Goal: Task Accomplishment & Management: Use online tool/utility

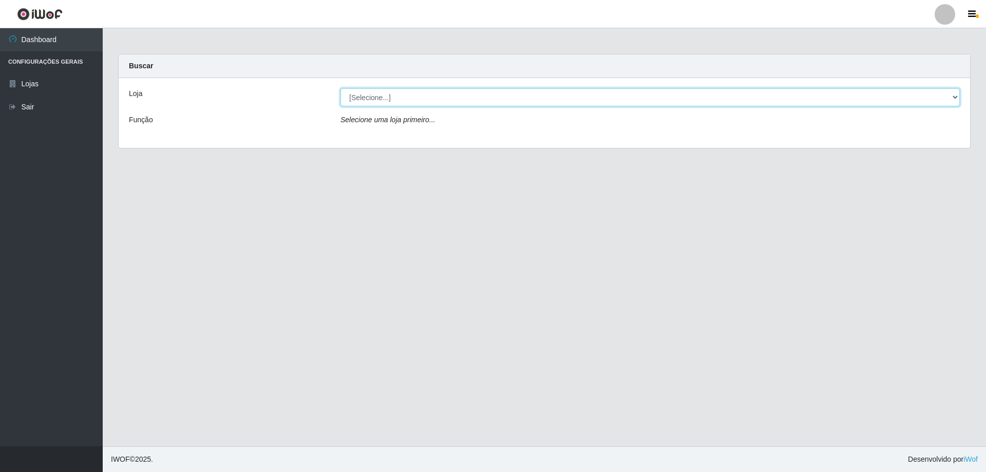
click at [921, 98] on select "[Selecione...] SuperShow Bis - Avenida 6 SuperShow [GEOGRAPHIC_DATA]" at bounding box center [650, 97] width 619 height 18
select select "60"
click at [341, 88] on select "[Selecione...] SuperShow Bis - Avenida 6 SuperShow [GEOGRAPHIC_DATA]" at bounding box center [650, 97] width 619 height 18
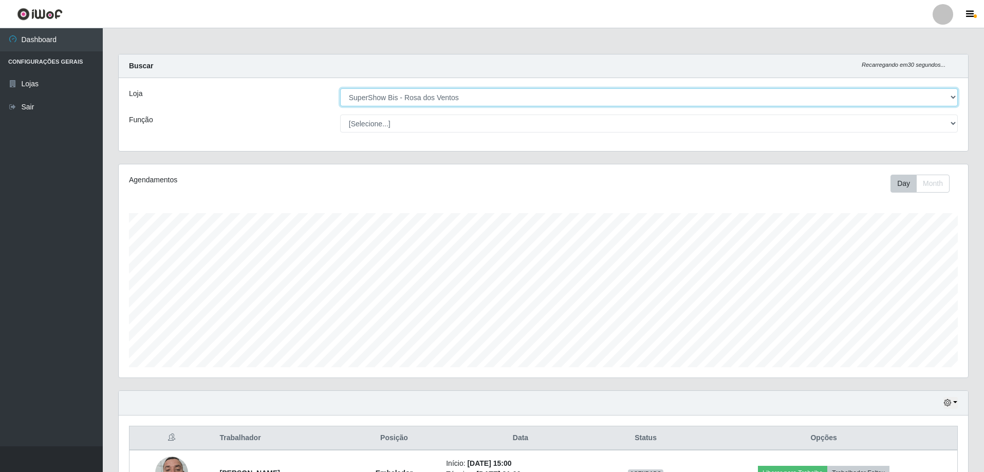
scroll to position [213, 849]
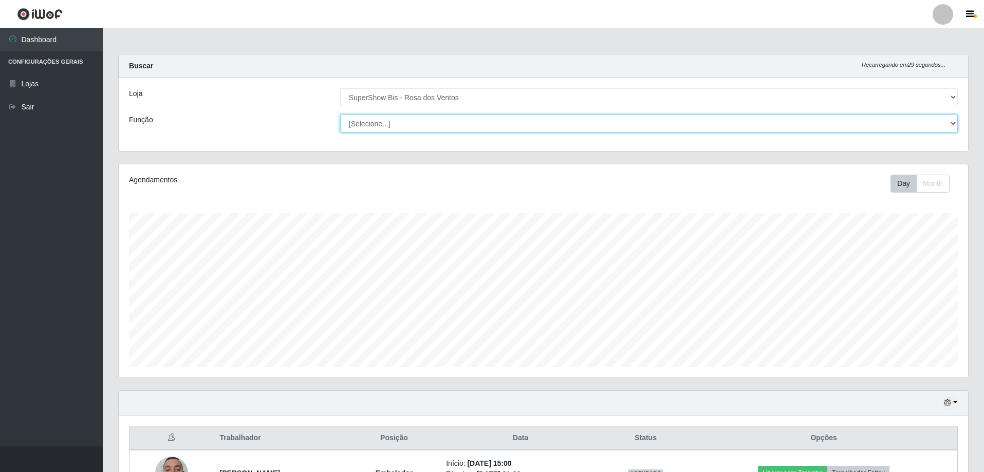
click at [482, 129] on select "[Selecione...] ASG ASG + ASG ++ Auxiliar de Cozinha Balconista de Açougue Balco…" at bounding box center [648, 124] width 617 height 18
select select "1"
click at [340, 115] on select "[Selecione...] ASG ASG + ASG ++ Auxiliar de Cozinha Balconista de Açougue Balco…" at bounding box center [648, 124] width 617 height 18
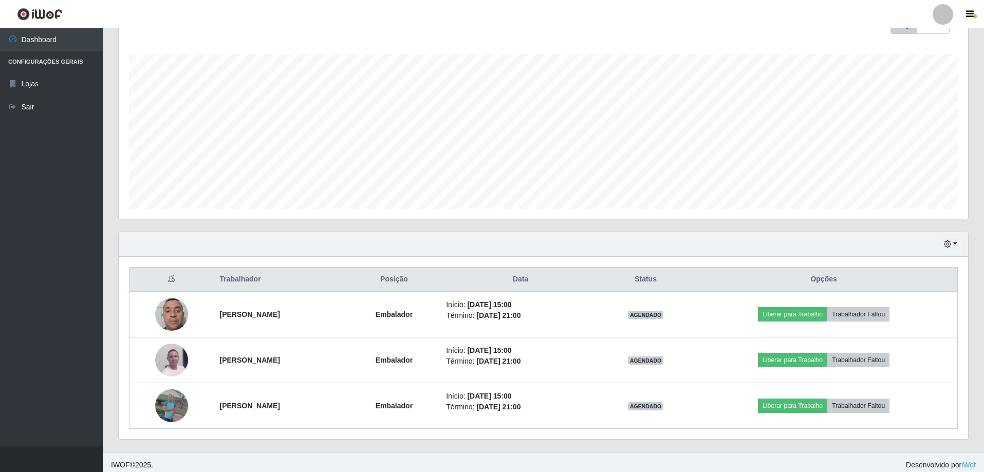
scroll to position [164, 0]
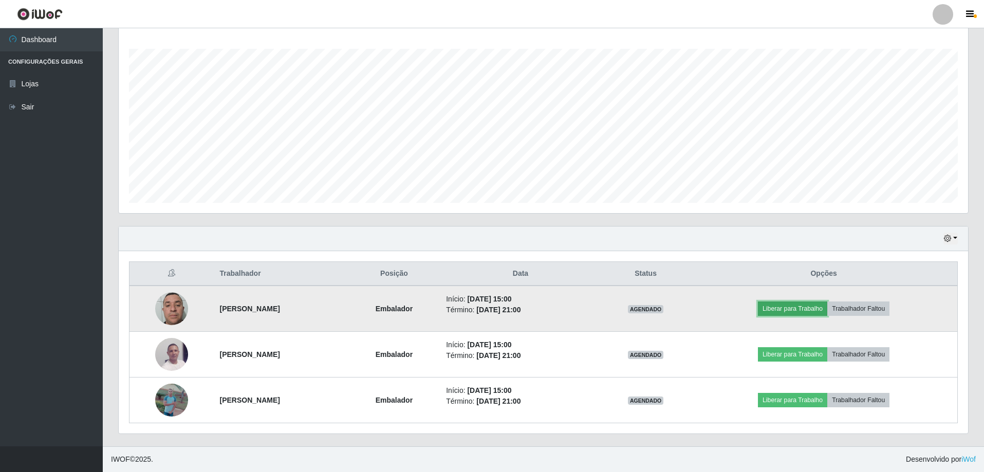
click at [797, 307] on button "Liberar para Trabalho" at bounding box center [792, 309] width 69 height 14
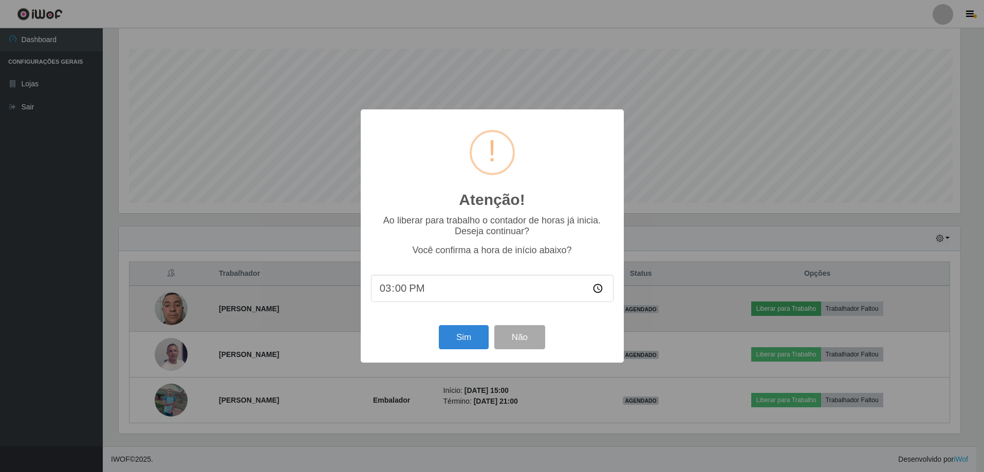
scroll to position [213, 844]
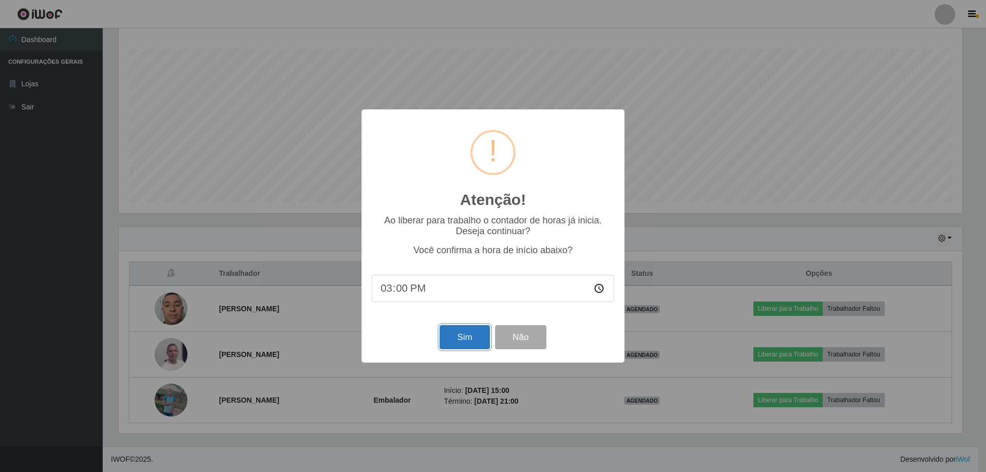
click at [450, 341] on button "Sim" at bounding box center [465, 337] width 50 height 24
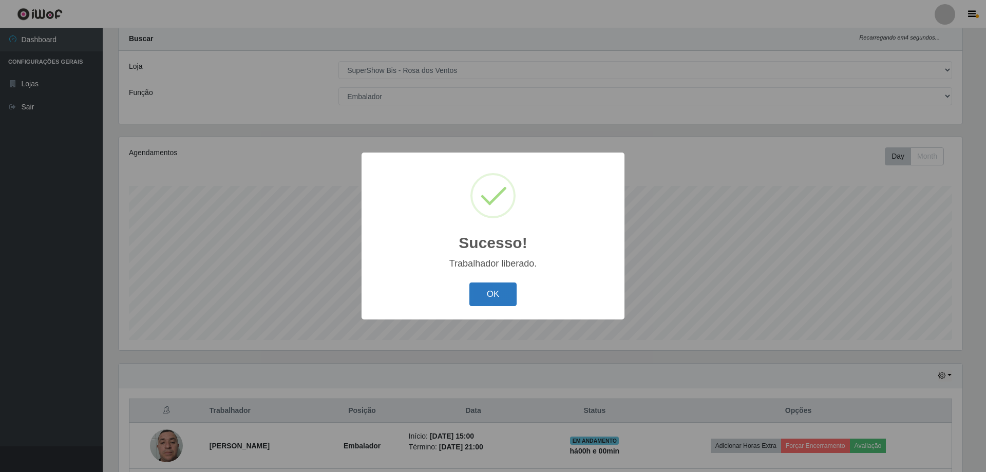
click at [495, 296] on button "OK" at bounding box center [493, 295] width 48 height 24
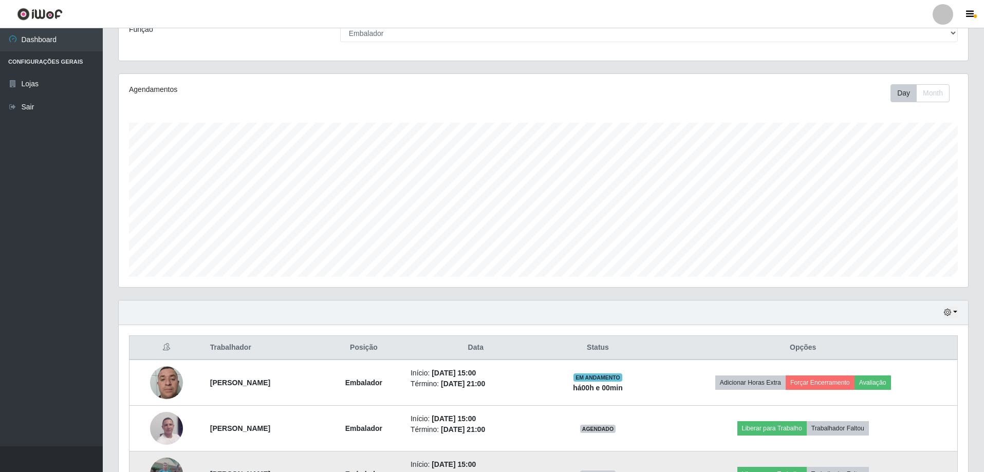
scroll to position [164, 0]
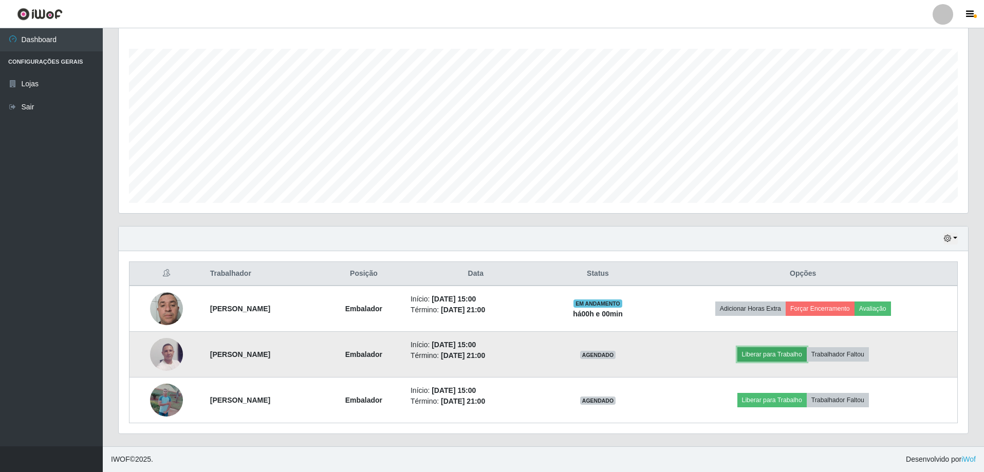
click at [764, 354] on button "Liberar para Trabalho" at bounding box center [771, 354] width 69 height 14
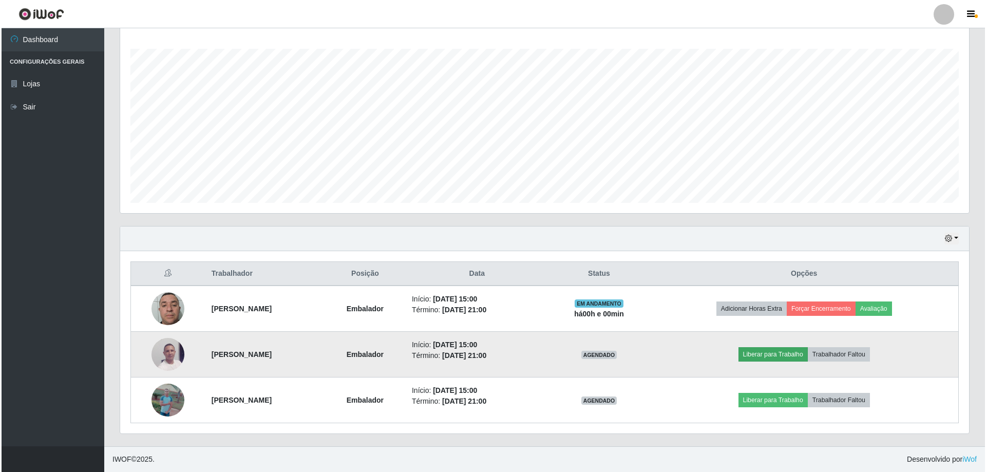
scroll to position [213, 844]
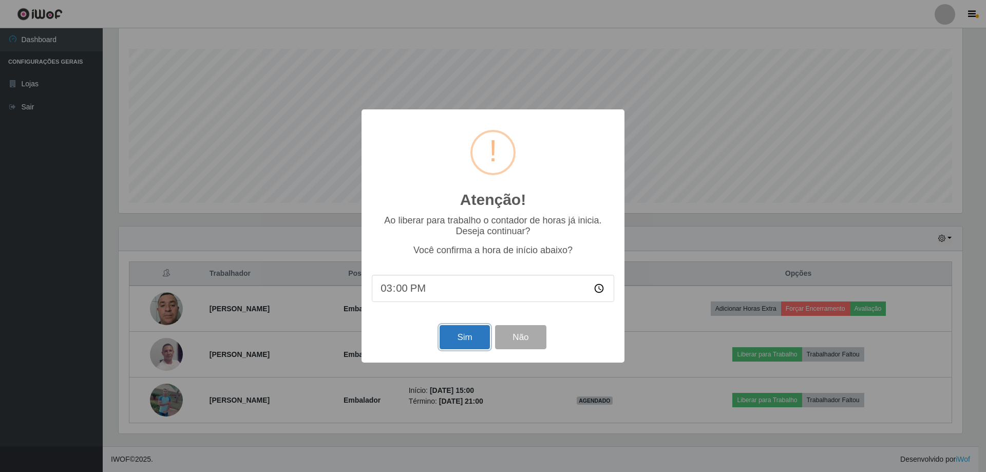
click at [464, 329] on button "Sim" at bounding box center [465, 337] width 50 height 24
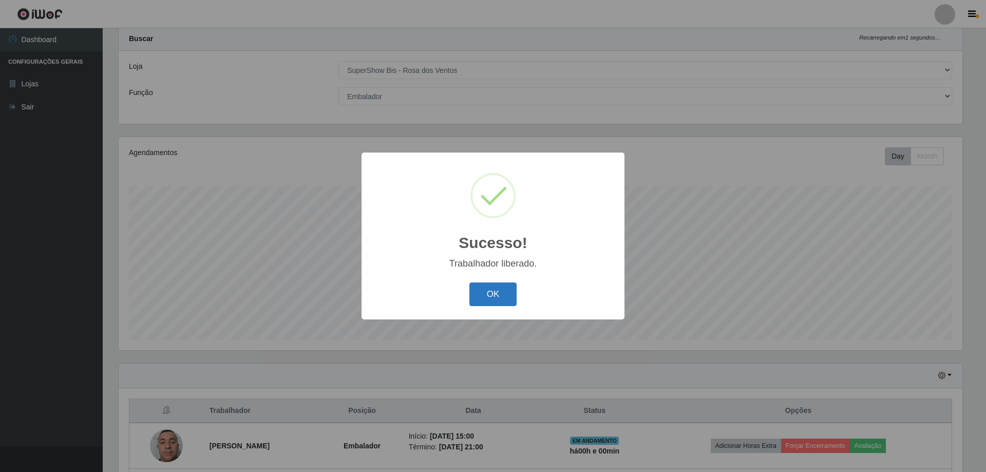
click at [508, 292] on button "OK" at bounding box center [493, 295] width 48 height 24
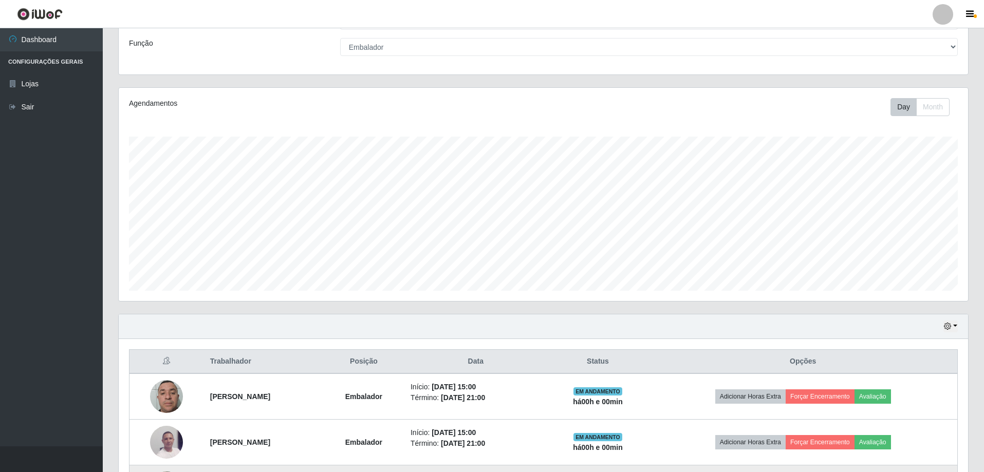
scroll to position [164, 0]
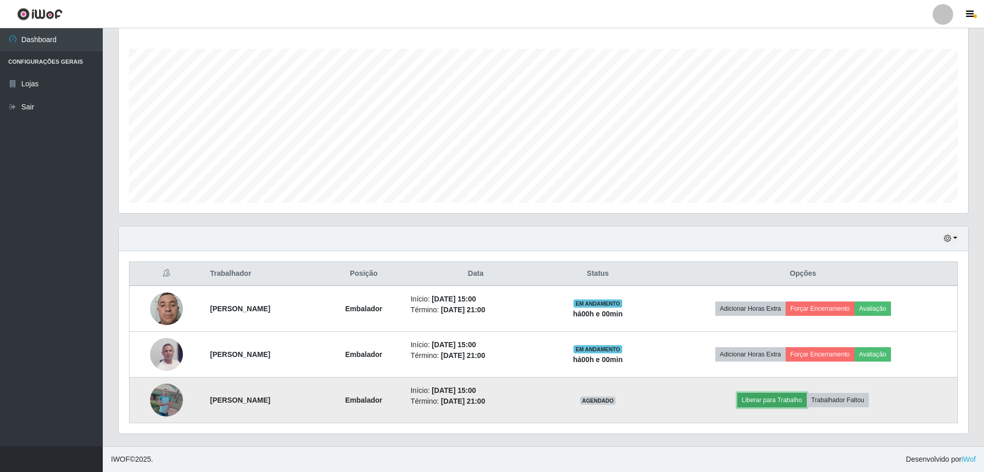
click at [788, 399] on button "Liberar para Trabalho" at bounding box center [771, 400] width 69 height 14
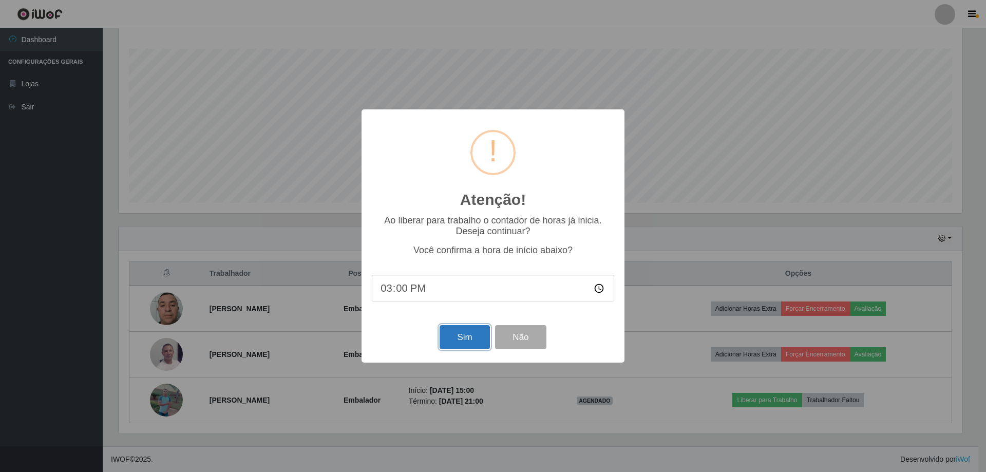
click at [466, 340] on button "Sim" at bounding box center [465, 337] width 50 height 24
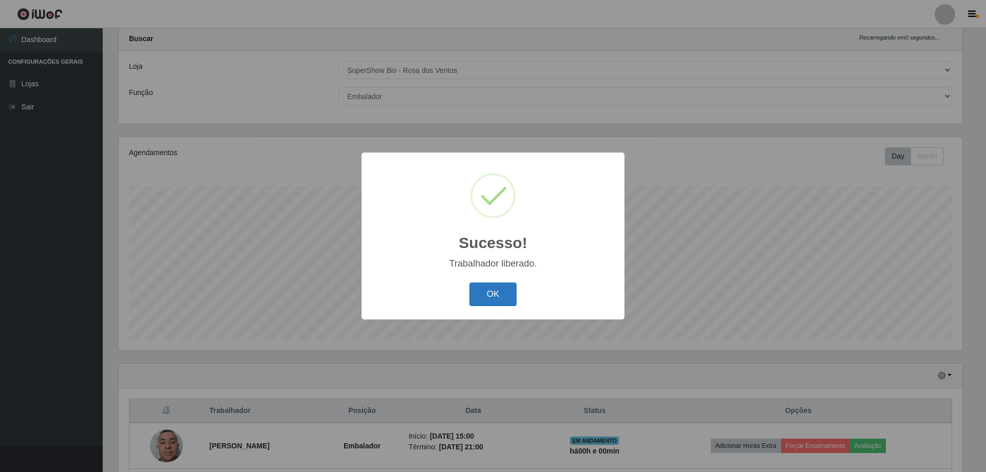
click at [497, 300] on button "OK" at bounding box center [493, 295] width 48 height 24
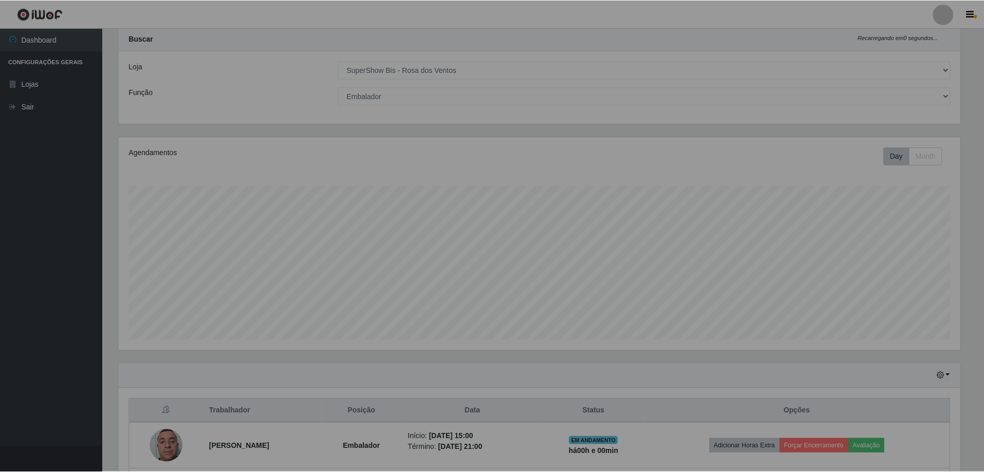
scroll to position [0, 0]
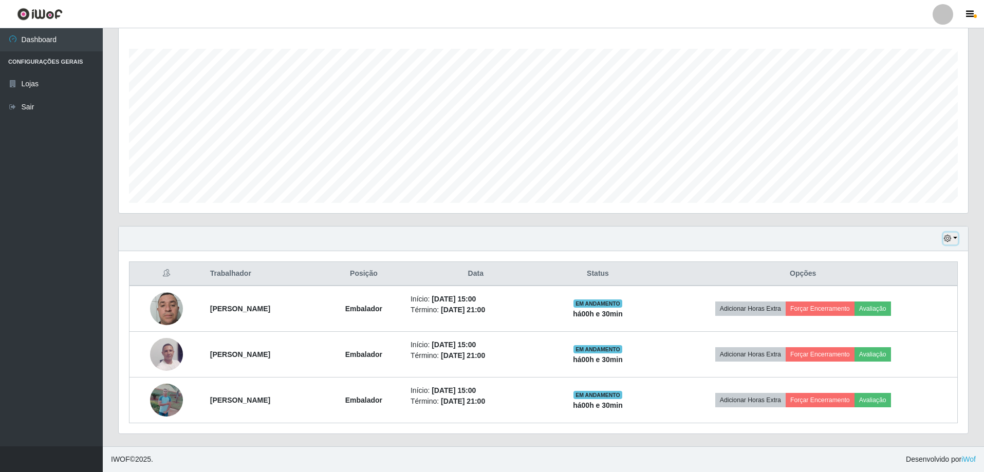
click at [953, 239] on button "button" at bounding box center [950, 239] width 14 height 12
click at [904, 297] on button "3 dias" at bounding box center [916, 300] width 81 height 22
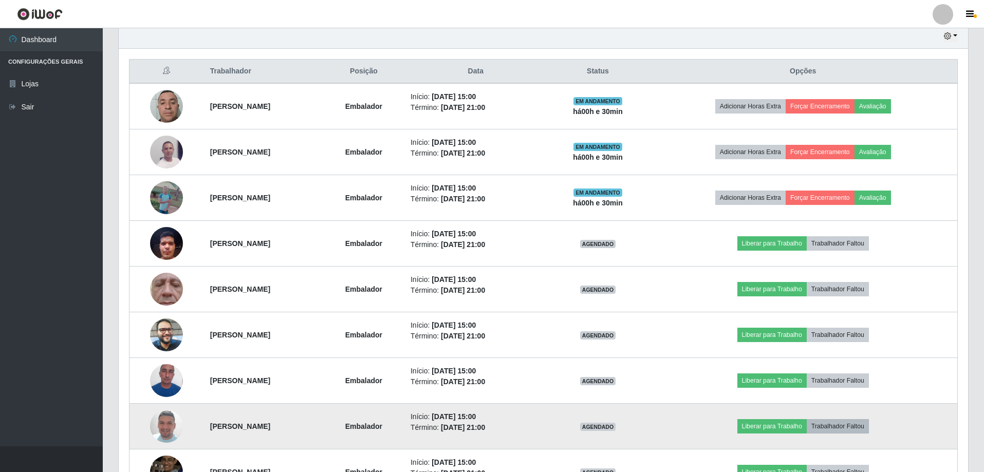
scroll to position [370, 0]
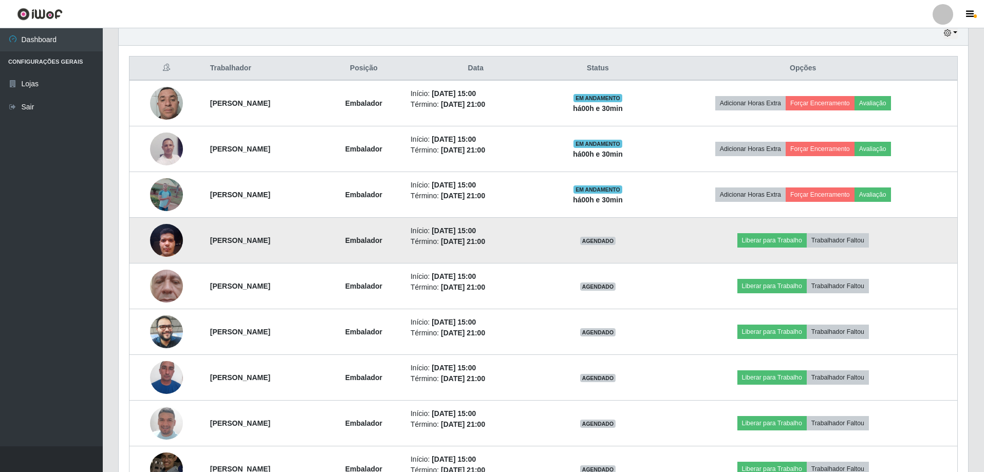
click at [168, 242] on img at bounding box center [166, 240] width 33 height 44
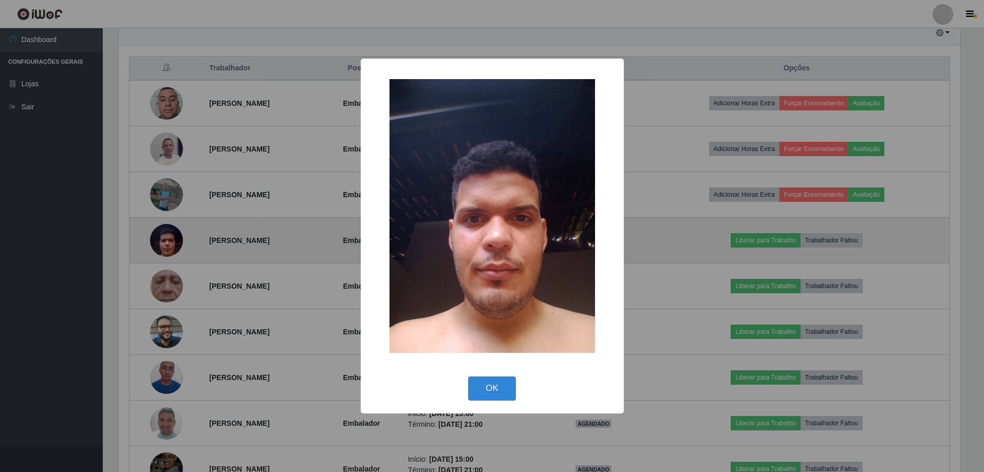
scroll to position [213, 844]
click at [168, 242] on div "× OK Cancel" at bounding box center [493, 236] width 986 height 472
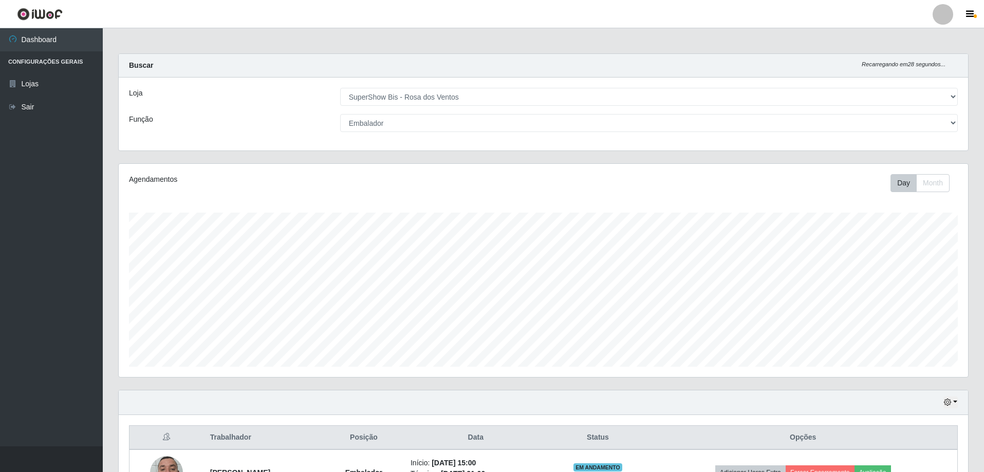
scroll to position [0, 0]
